Goal: Book appointment/travel/reservation

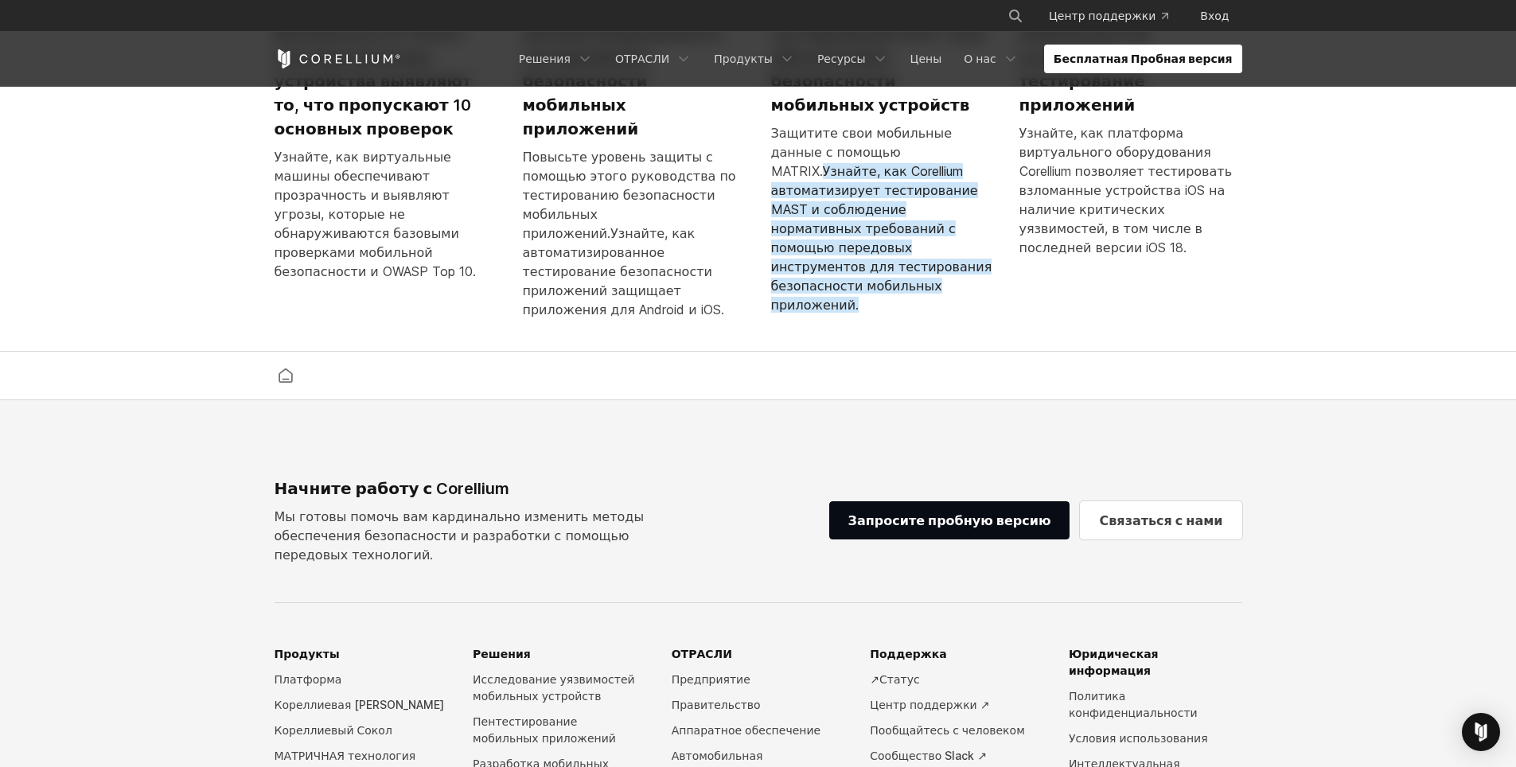
scroll to position [4174, 0]
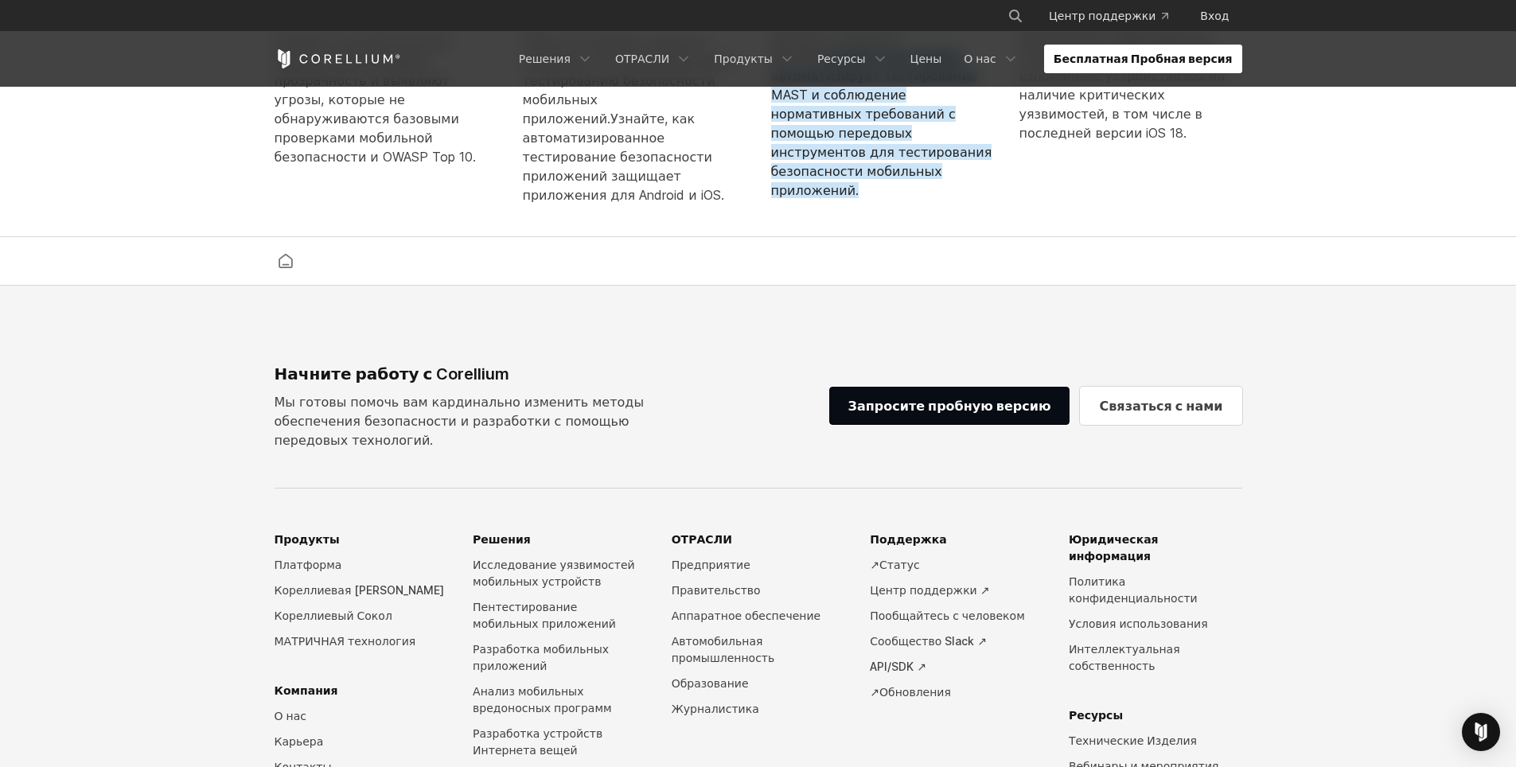
click at [1136, 57] on ya-tr-span "Бесплатная Пробная версия" at bounding box center [1143, 59] width 179 height 16
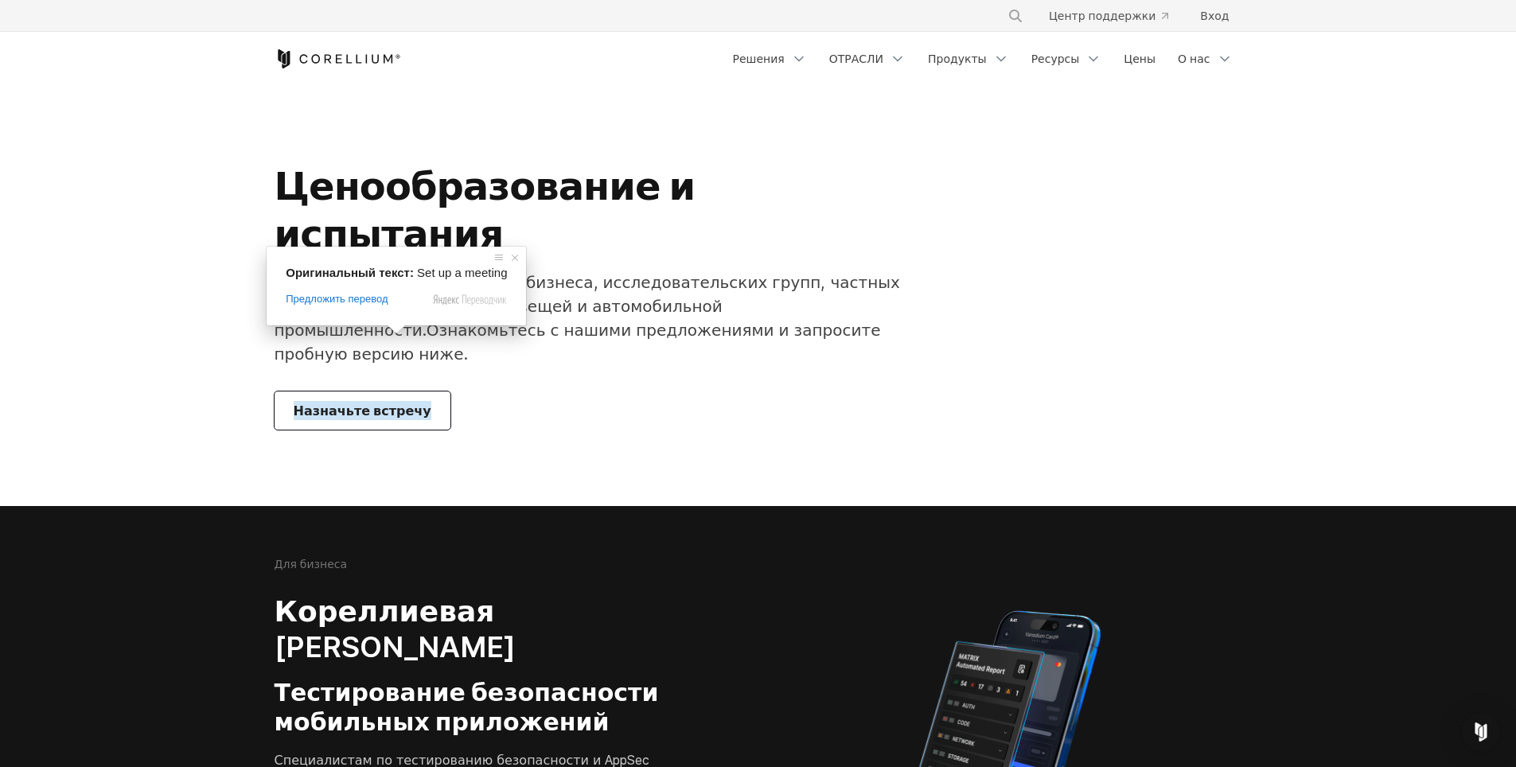
click at [397, 401] on ya-tr-span "Назначьте встречу" at bounding box center [363, 410] width 138 height 19
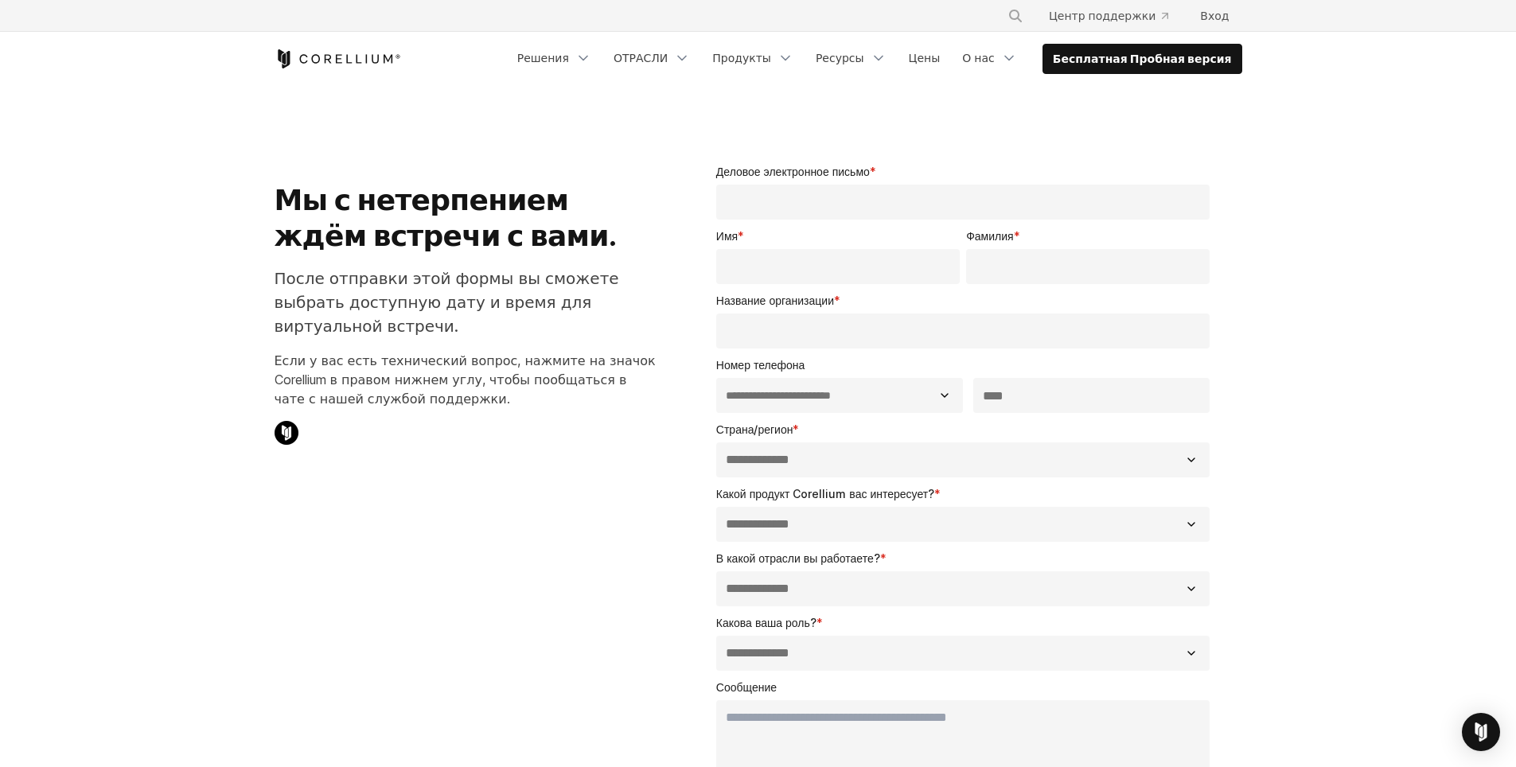
select select "**"
